Goal: Information Seeking & Learning: Learn about a topic

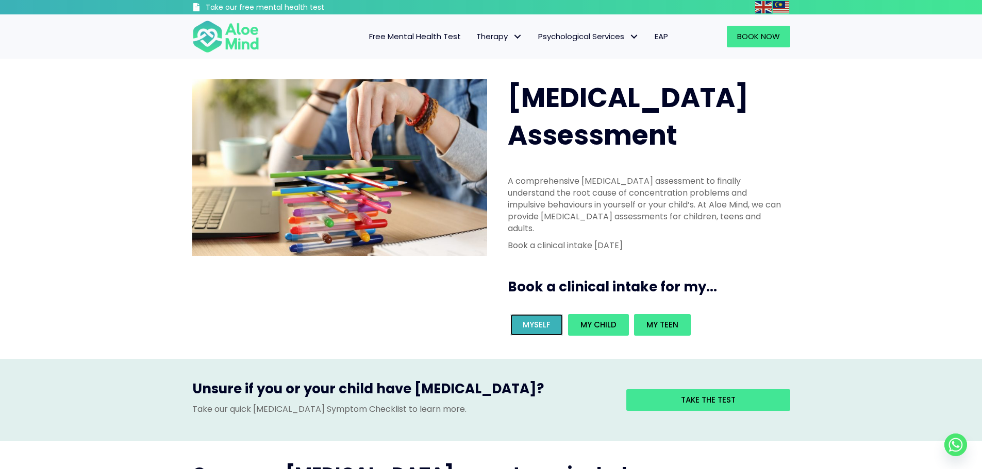
click at [548, 319] on span "Myself" at bounding box center [536, 324] width 28 height 11
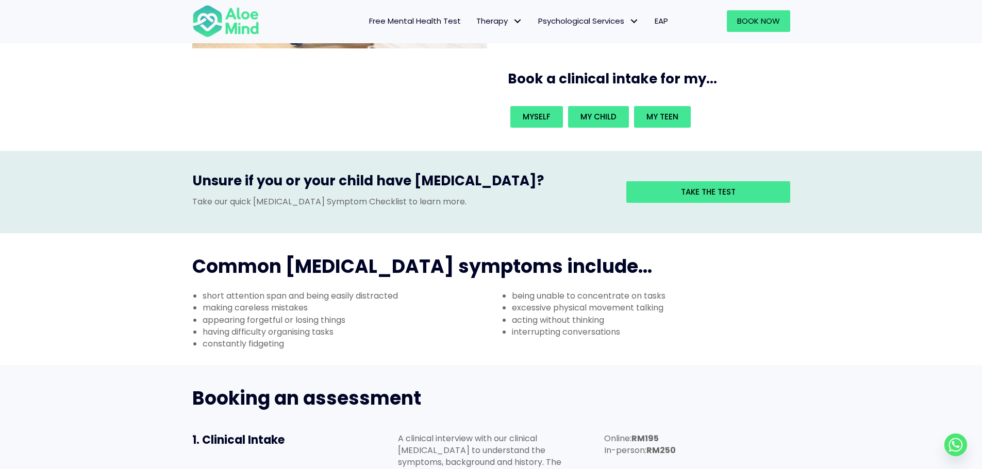
scroll to position [155, 0]
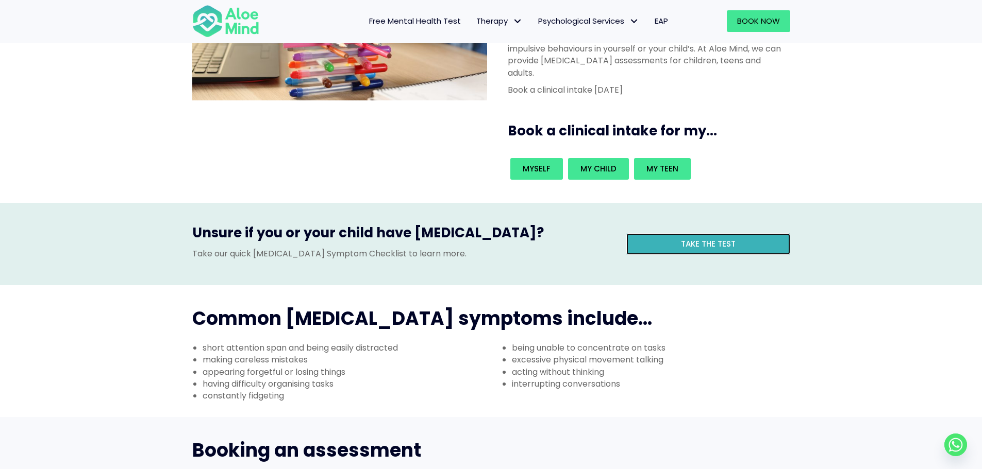
click at [659, 233] on link "Take the test" at bounding box center [708, 244] width 164 height 22
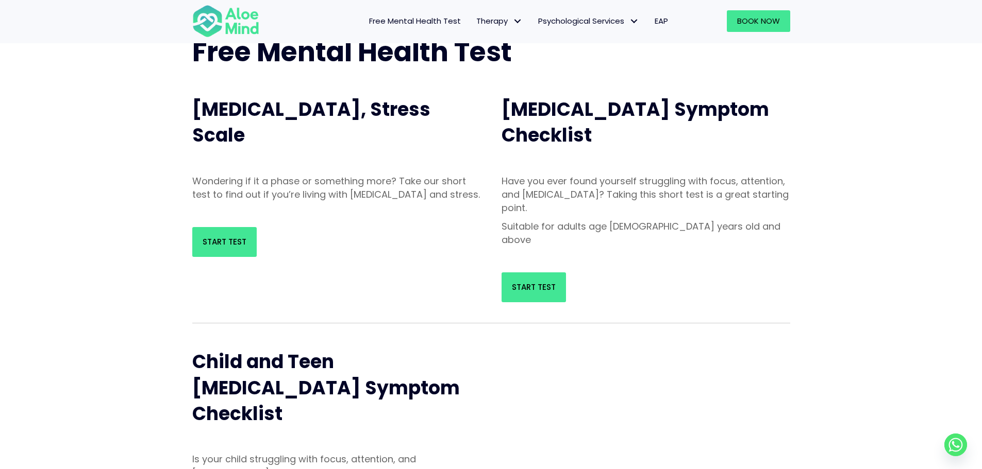
scroll to position [103, 0]
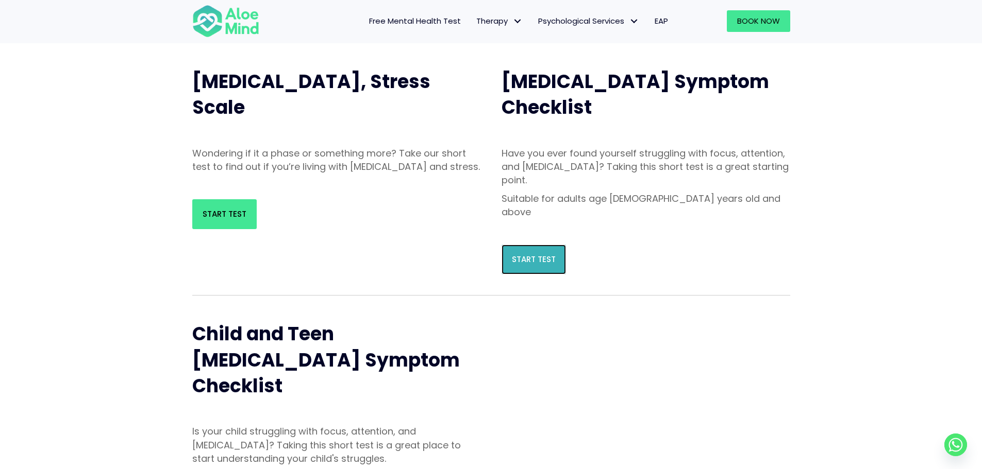
click at [538, 254] on span "Start Test" at bounding box center [534, 259] width 44 height 11
